Goal: Navigation & Orientation: Understand site structure

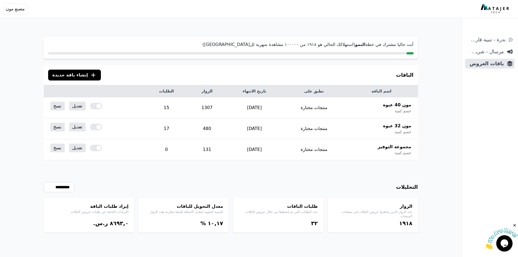
scroll to position [26, 0]
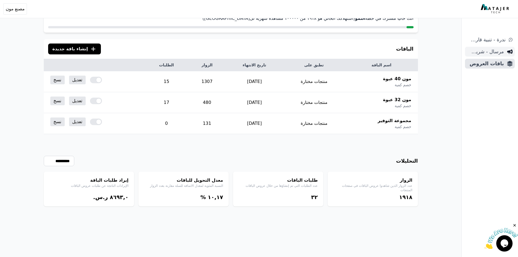
click at [502, 51] on span "مرسال - شريط دعاية" at bounding box center [485, 52] width 37 height 8
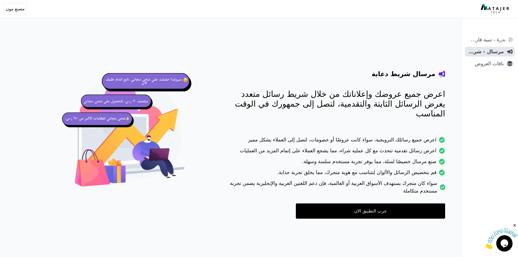
scroll to position [22, 0]
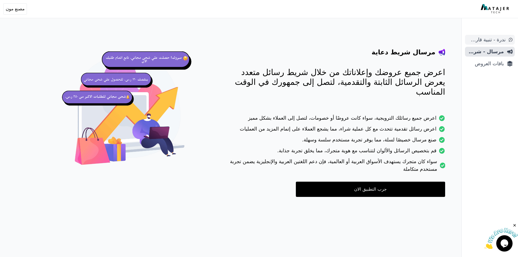
click at [484, 39] on span "ندرة - تنبية قارب علي النفاذ" at bounding box center [486, 40] width 38 height 8
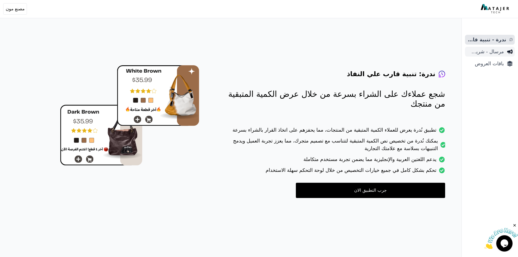
click at [487, 49] on span "مرسال - شريط دعاية" at bounding box center [485, 52] width 37 height 8
